Goal: Find contact information: Find contact information

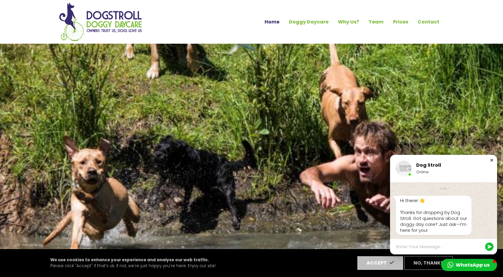
click at [492, 160] on div "Close chat window" at bounding box center [492, 160] width 6 height 6
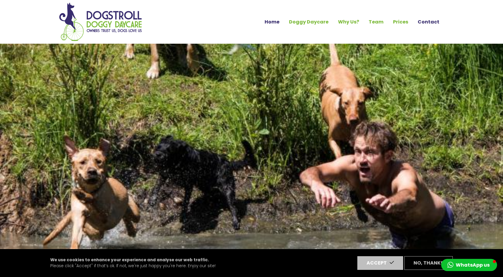
click at [427, 23] on link "Contact" at bounding box center [428, 22] width 31 height 10
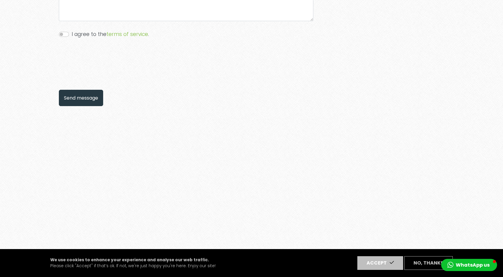
scroll to position [506, 0]
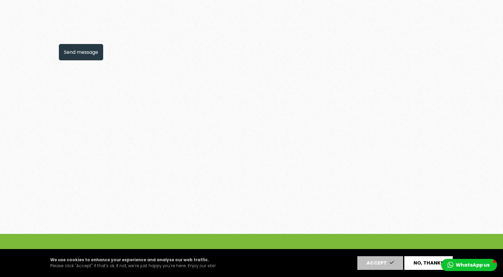
click at [433, 261] on button "No, thanks" at bounding box center [429, 263] width 48 height 14
